Goal: Check status: Check status

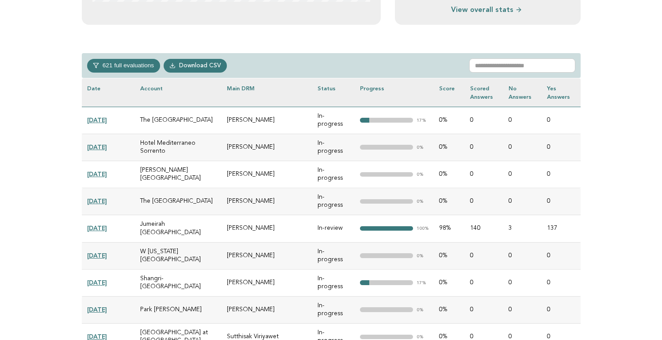
scroll to position [367, 0]
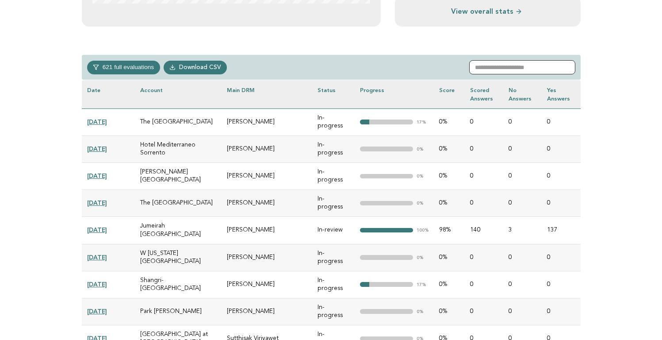
click at [491, 68] on input "text" at bounding box center [522, 67] width 106 height 14
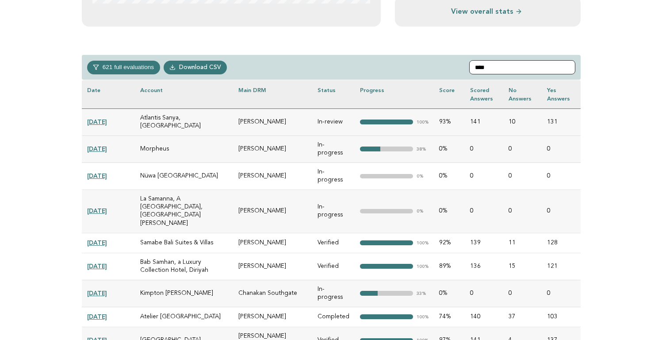
scroll to position [297, 0]
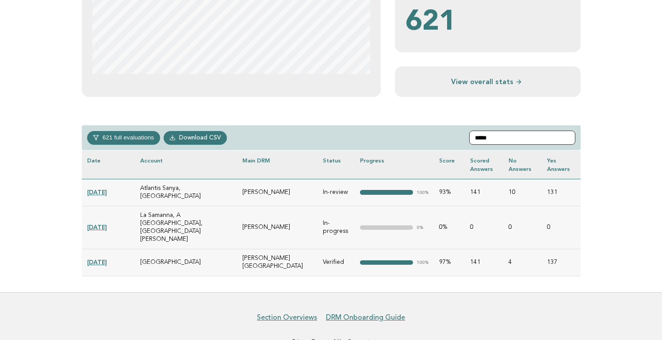
type input "*****"
click at [100, 223] on link "[DATE]" at bounding box center [97, 226] width 20 height 7
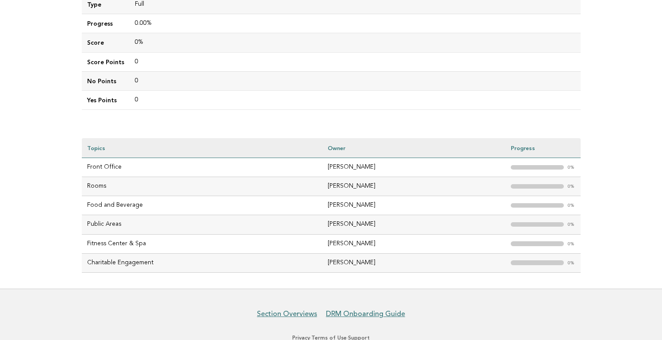
scroll to position [211, 0]
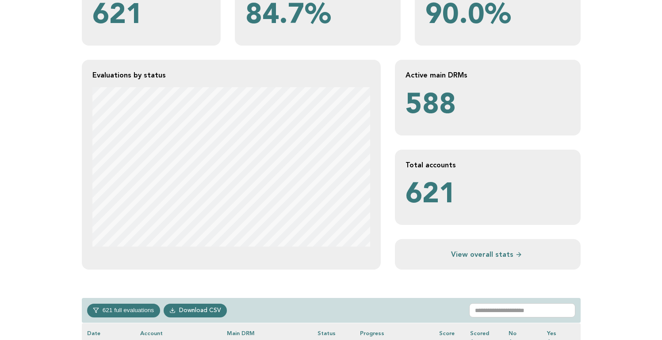
scroll to position [125, 0]
